Goal: Transaction & Acquisition: Book appointment/travel/reservation

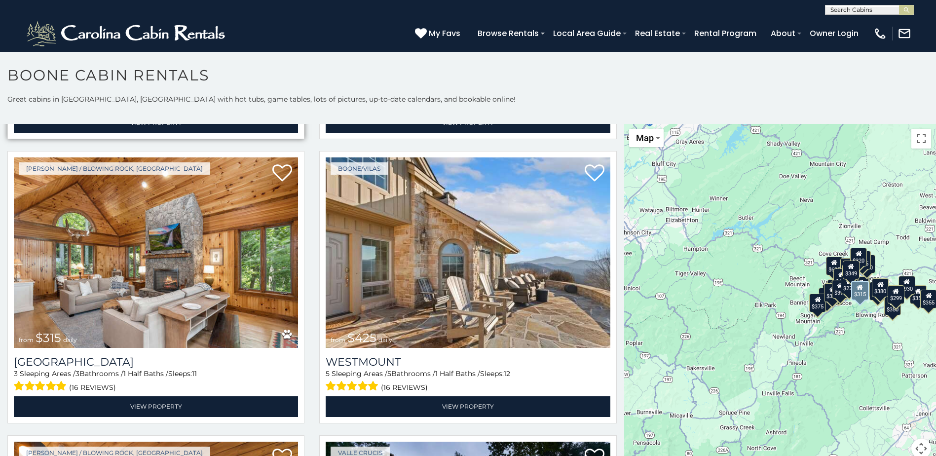
scroll to position [296, 0]
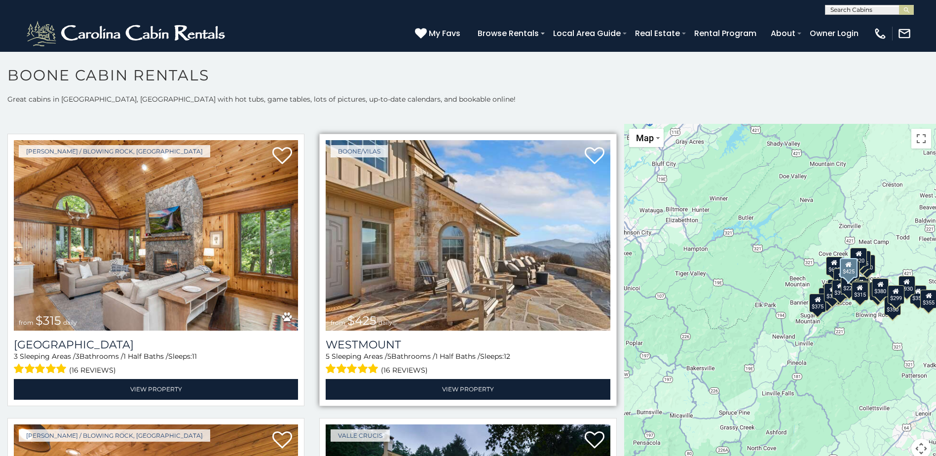
click at [468, 227] on img at bounding box center [468, 235] width 284 height 190
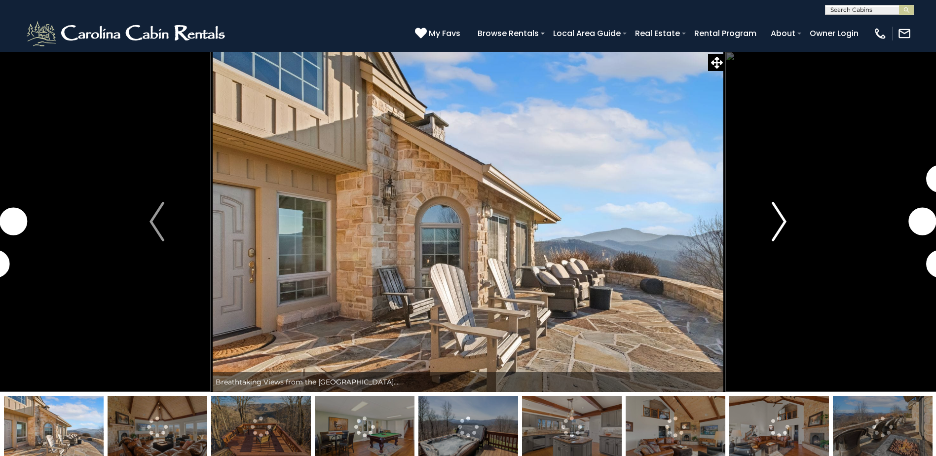
click at [773, 223] on img "Next" at bounding box center [779, 221] width 15 height 39
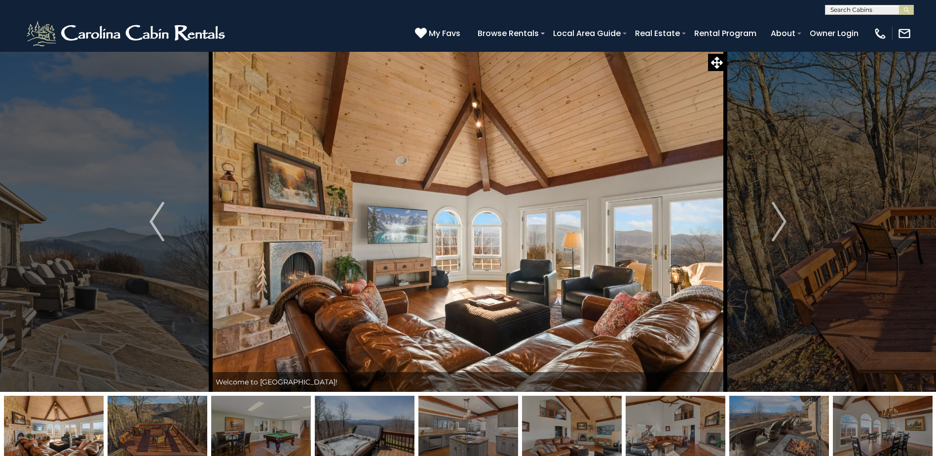
click at [246, 418] on img at bounding box center [261, 427] width 100 height 62
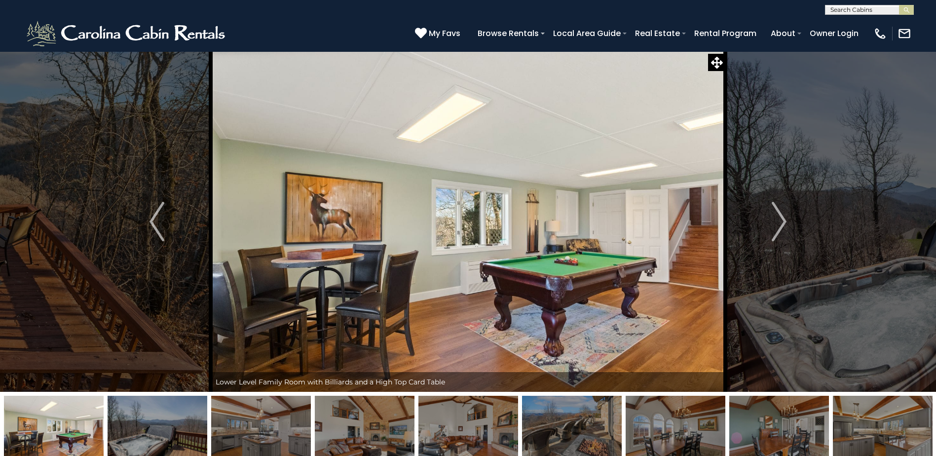
click at [252, 418] on img at bounding box center [261, 427] width 100 height 62
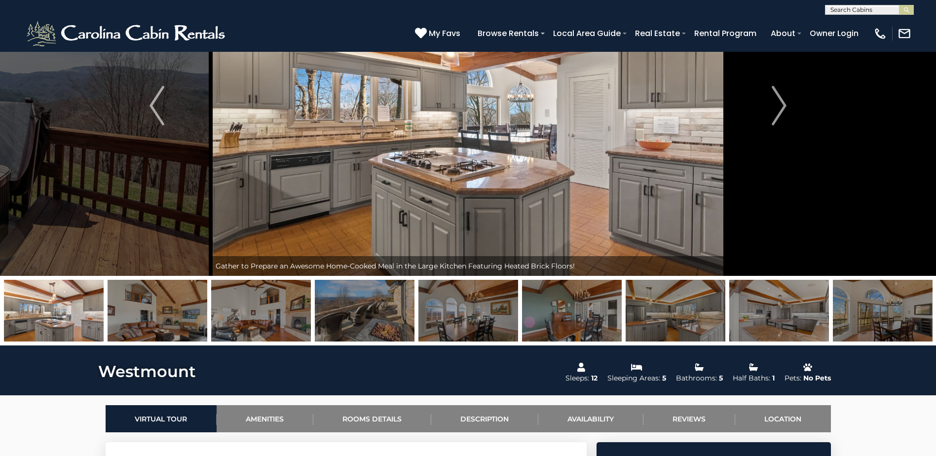
scroll to position [99, 0]
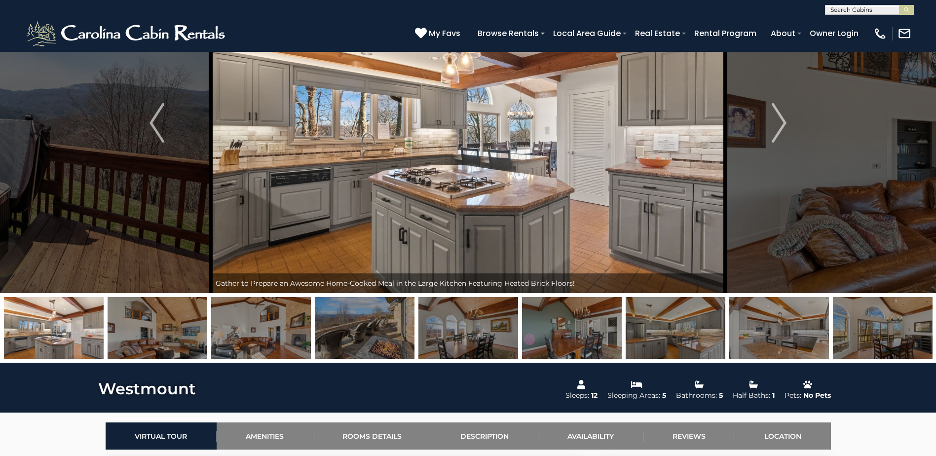
click at [468, 338] on img at bounding box center [468, 328] width 100 height 62
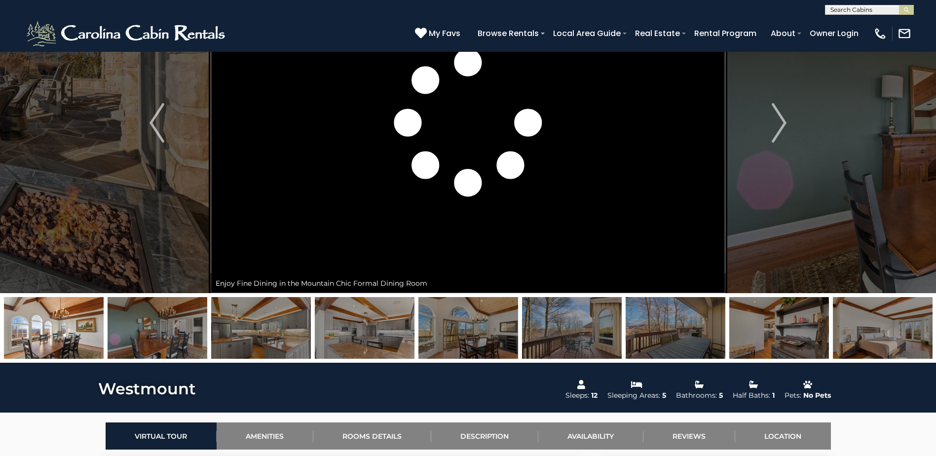
click at [658, 333] on img at bounding box center [676, 328] width 100 height 62
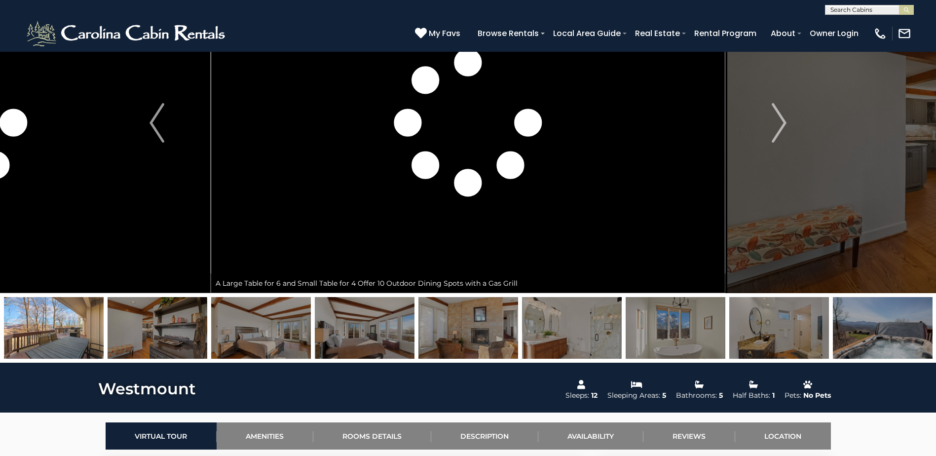
click at [677, 332] on img at bounding box center [676, 328] width 100 height 62
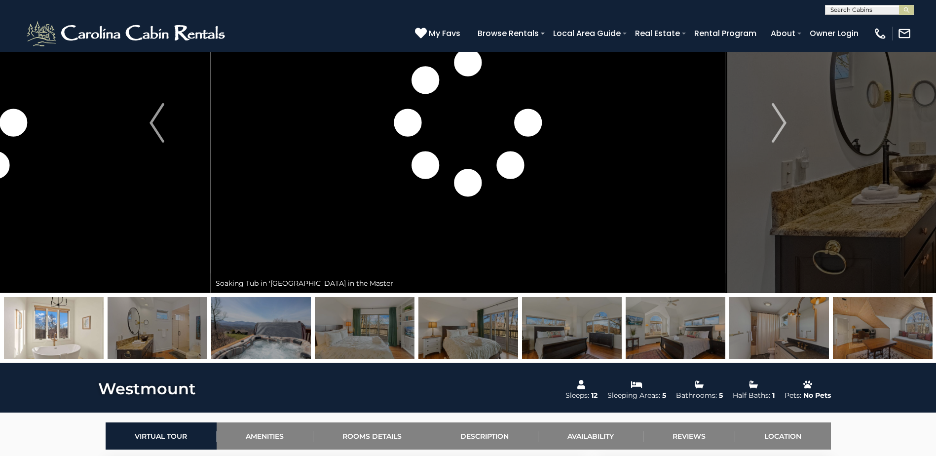
click at [281, 337] on img at bounding box center [261, 328] width 100 height 62
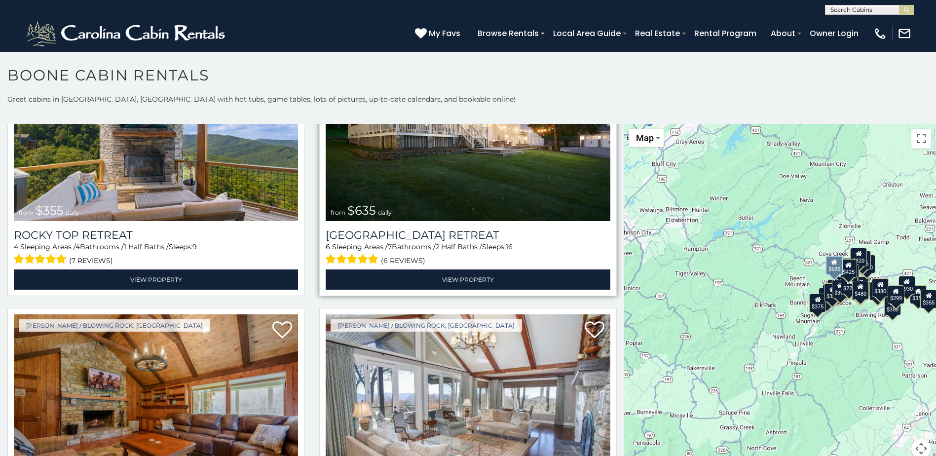
scroll to position [691, 0]
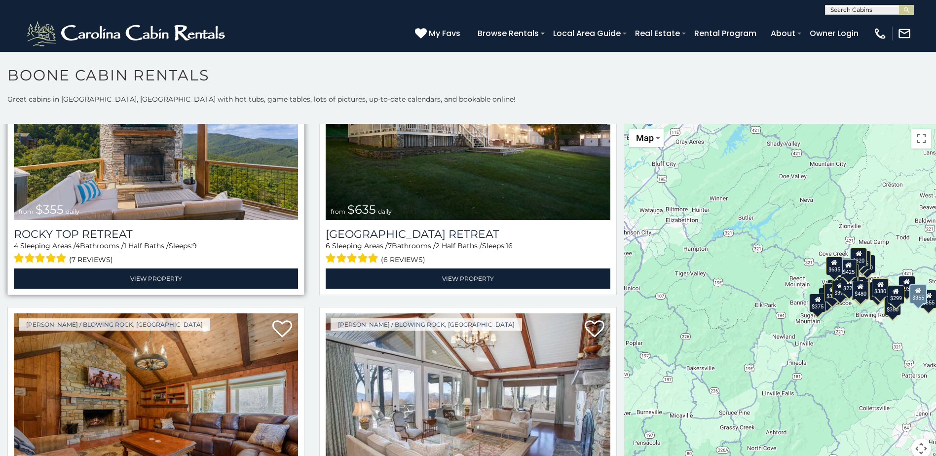
click at [209, 180] on img at bounding box center [156, 125] width 284 height 190
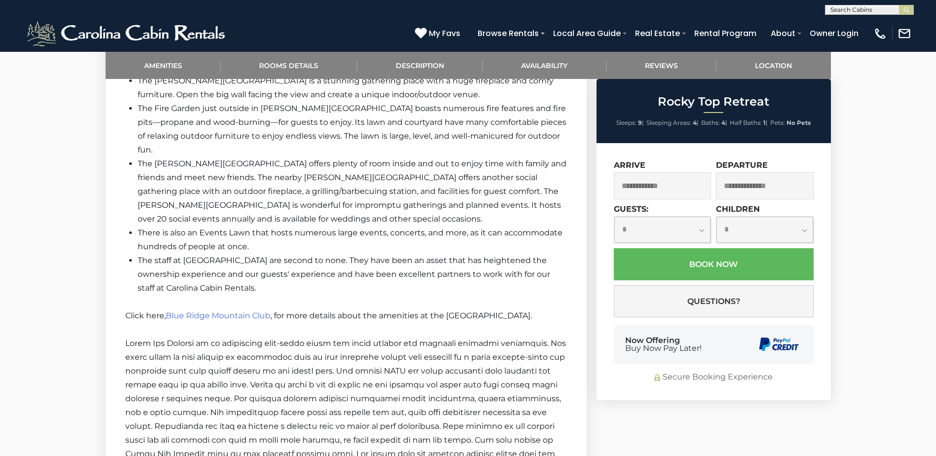
scroll to position [1777, 0]
